Goal: Information Seeking & Learning: Learn about a topic

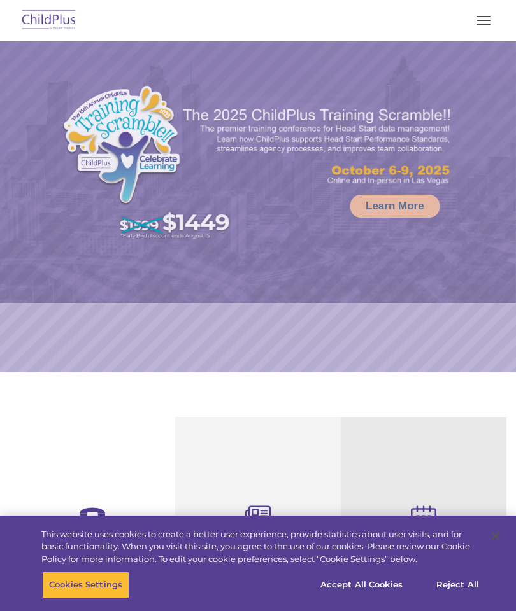
select select "MEDIUM"
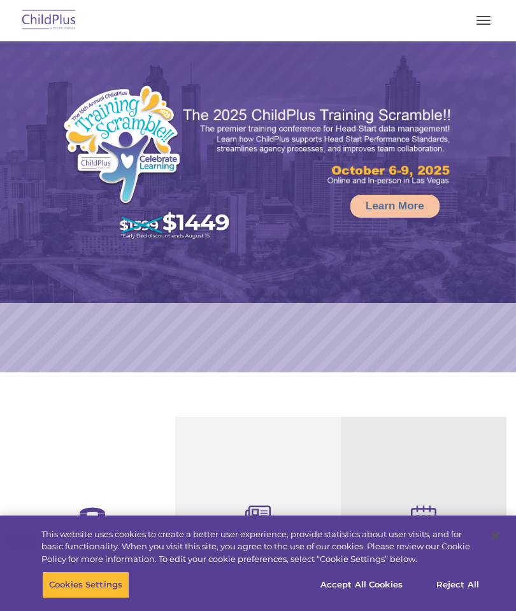
select select "MEDIUM"
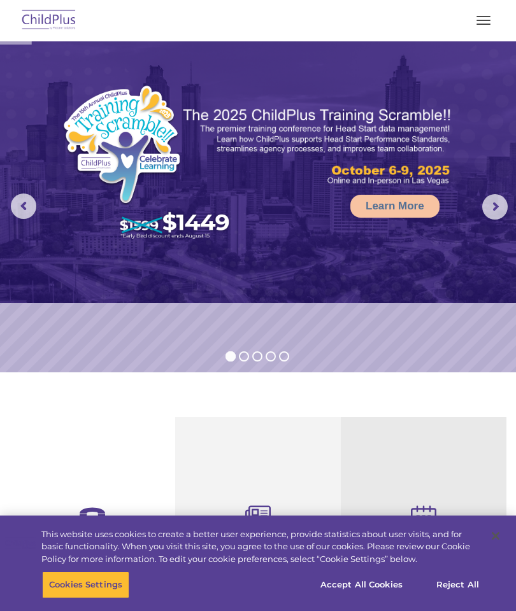
click at [471, 27] on button "button" at bounding box center [483, 20] width 27 height 20
select select "MEDIUM"
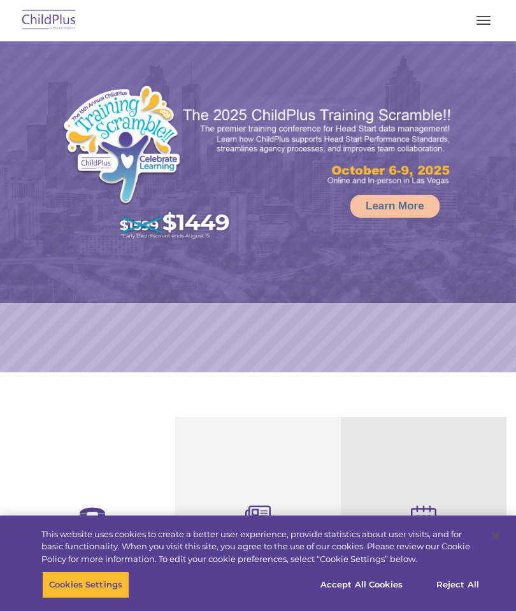
select select "MEDIUM"
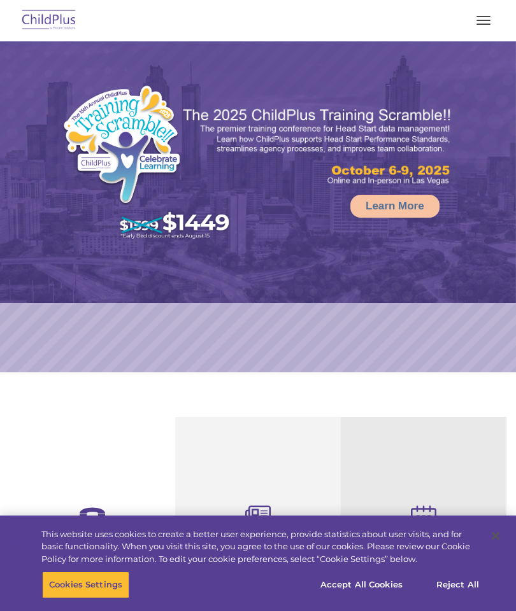
select select "MEDIUM"
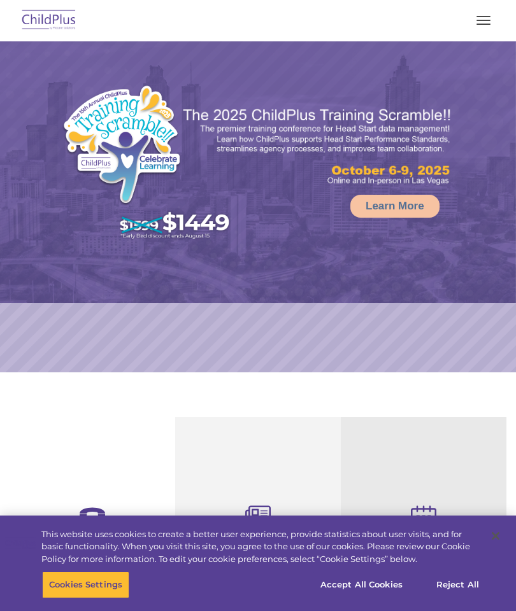
select select "MEDIUM"
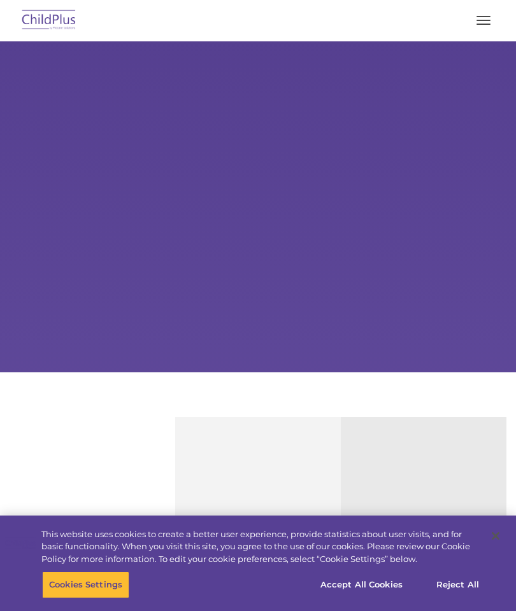
type input ""
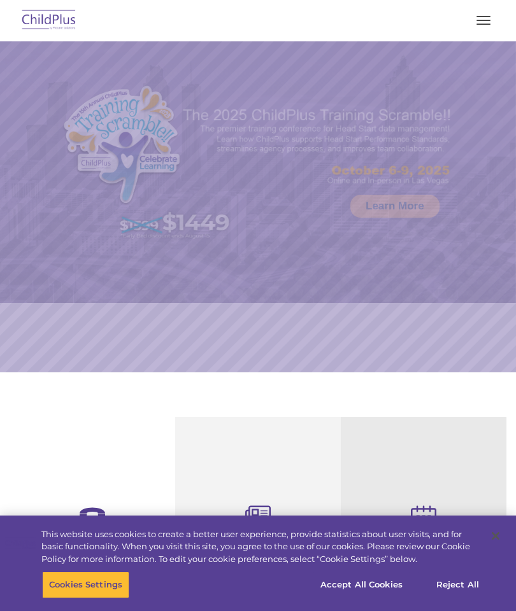
select select "MEDIUM"
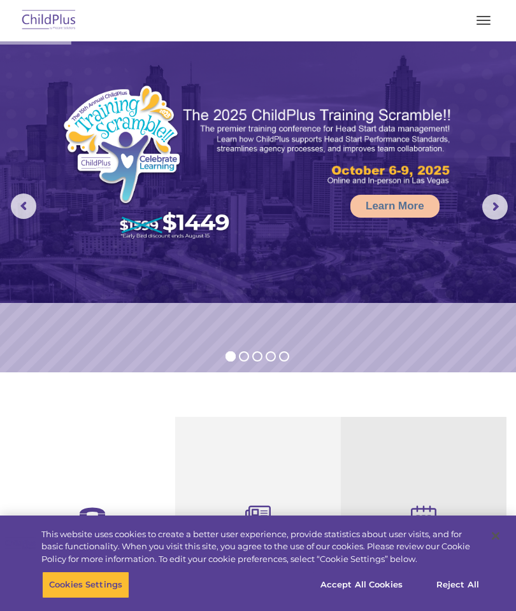
click at [488, 22] on button "button" at bounding box center [483, 20] width 27 height 20
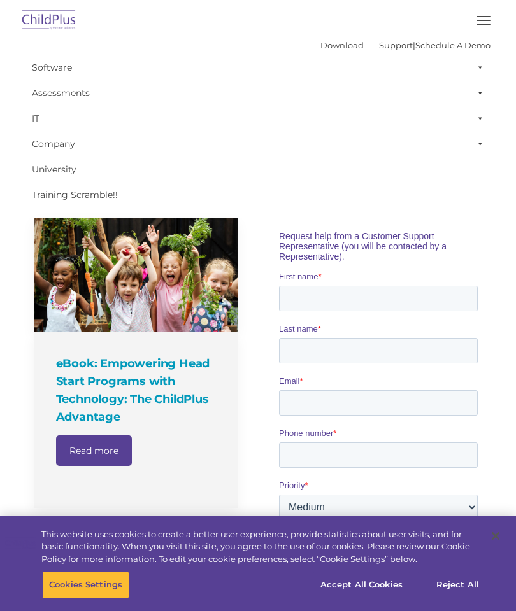
scroll to position [693, 0]
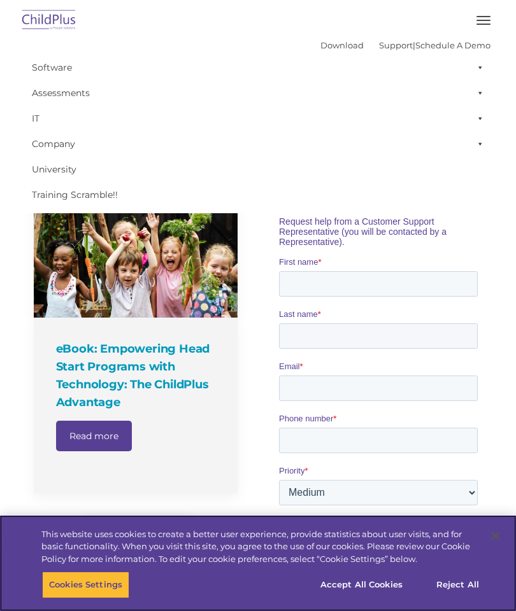
click at [381, 599] on button "Accept All Cookies" at bounding box center [361, 585] width 96 height 27
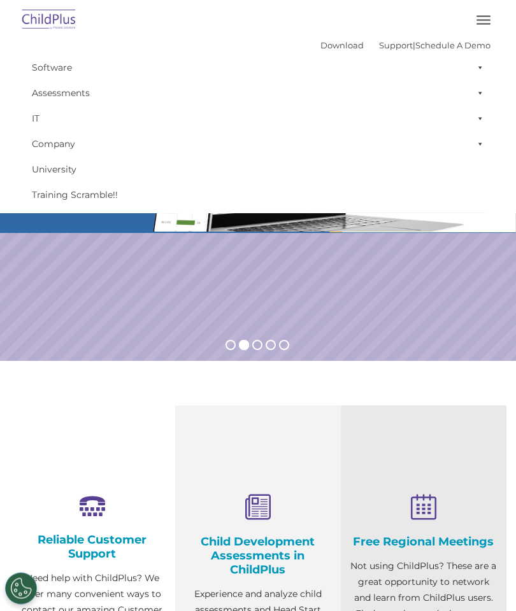
scroll to position [0, 0]
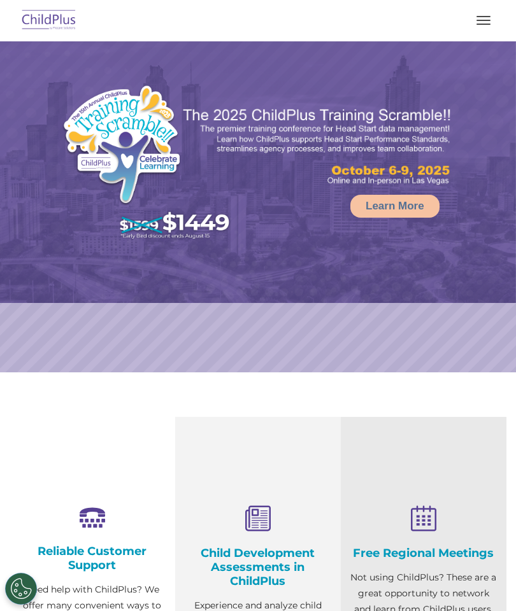
select select "MEDIUM"
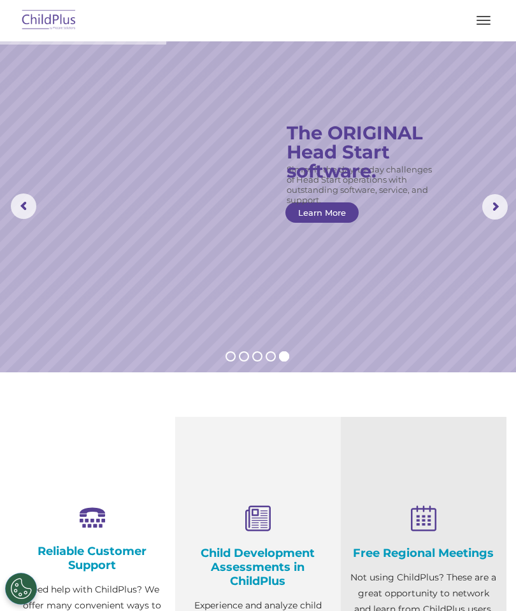
click at [246, 588] on h4 "Child Development Assessments in ChildPlus" at bounding box center [258, 567] width 146 height 42
